Goal: Task Accomplishment & Management: Use online tool/utility

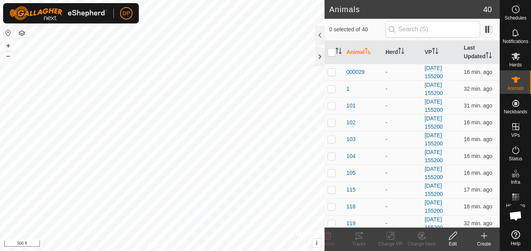
scroll to position [444, 0]
checkbox input "true"
click at [360, 238] on icon at bounding box center [358, 235] width 9 height 9
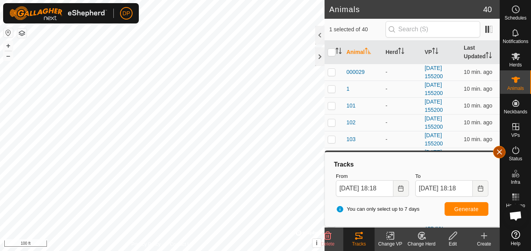
click at [500, 152] on button "button" at bounding box center [499, 152] width 13 height 13
